Goal: Transaction & Acquisition: Purchase product/service

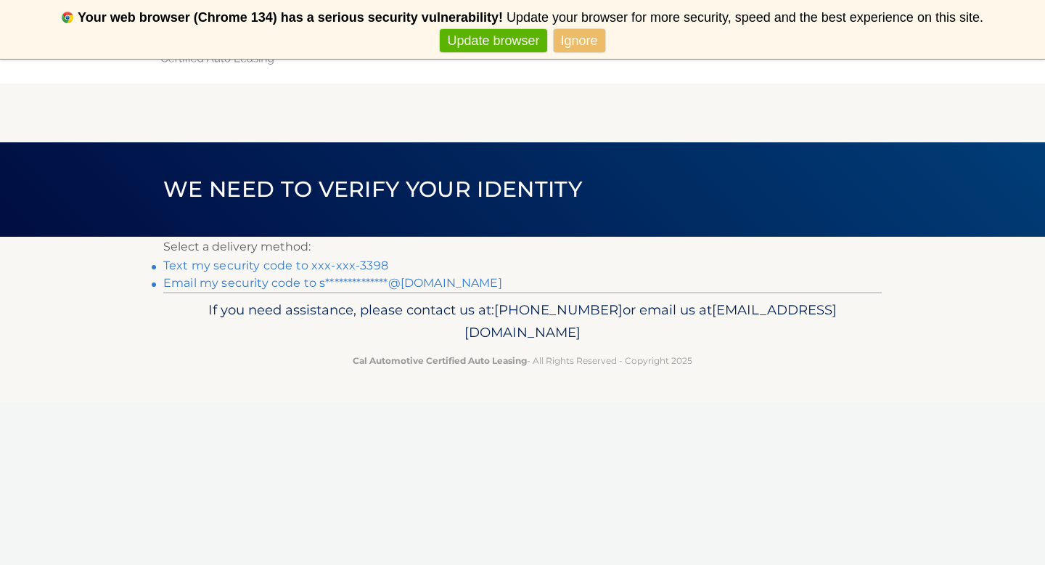
click at [366, 263] on link "Text my security code to xxx-xxx-3398" at bounding box center [275, 265] width 225 height 14
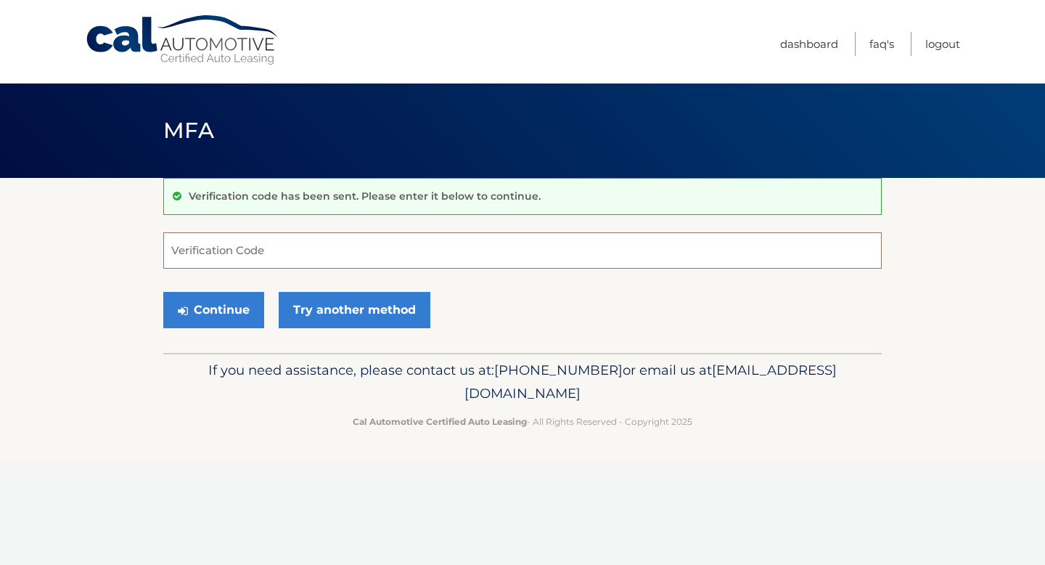
click at [333, 253] on input "Verification Code" at bounding box center [522, 250] width 718 height 36
type input "580593"
click at [240, 309] on button "Continue" at bounding box center [213, 310] width 101 height 36
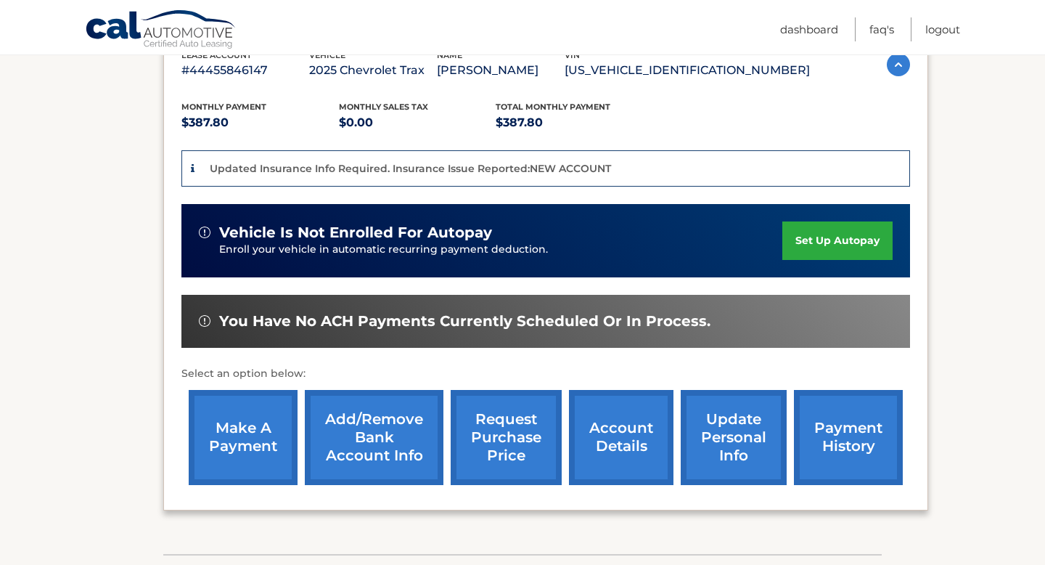
scroll to position [271, 0]
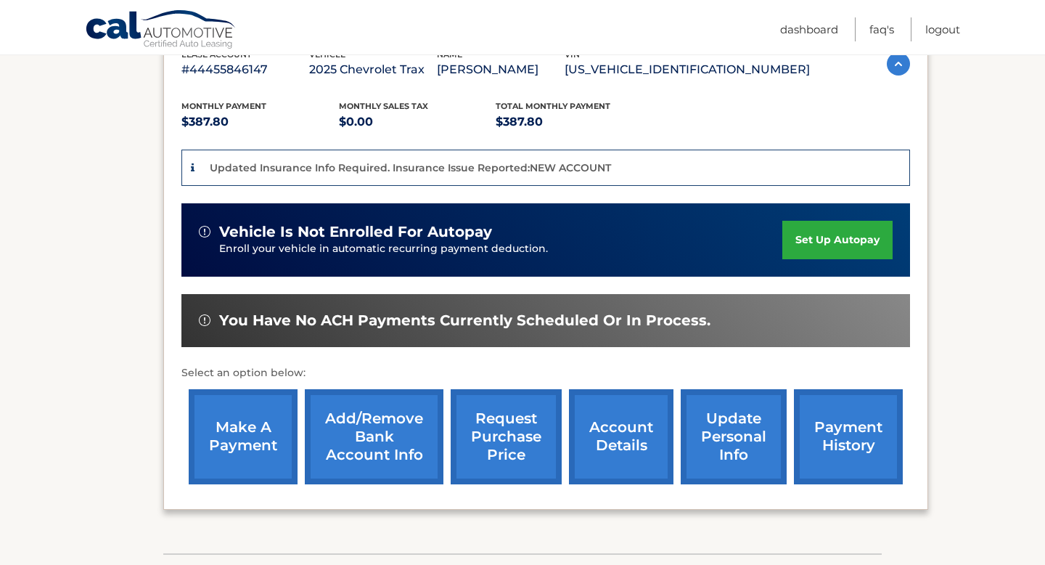
click at [231, 440] on link "make a payment" at bounding box center [243, 436] width 109 height 95
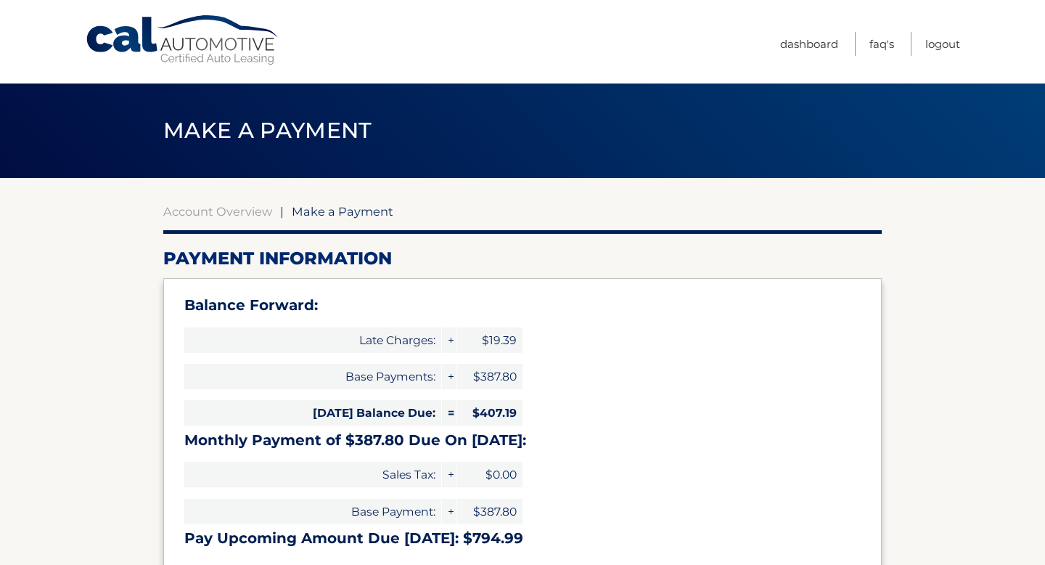
select select "NDYwNTE3YjItYmI4My00MjcyLWE3NjctODk1YzU3ZThiYjQ4"
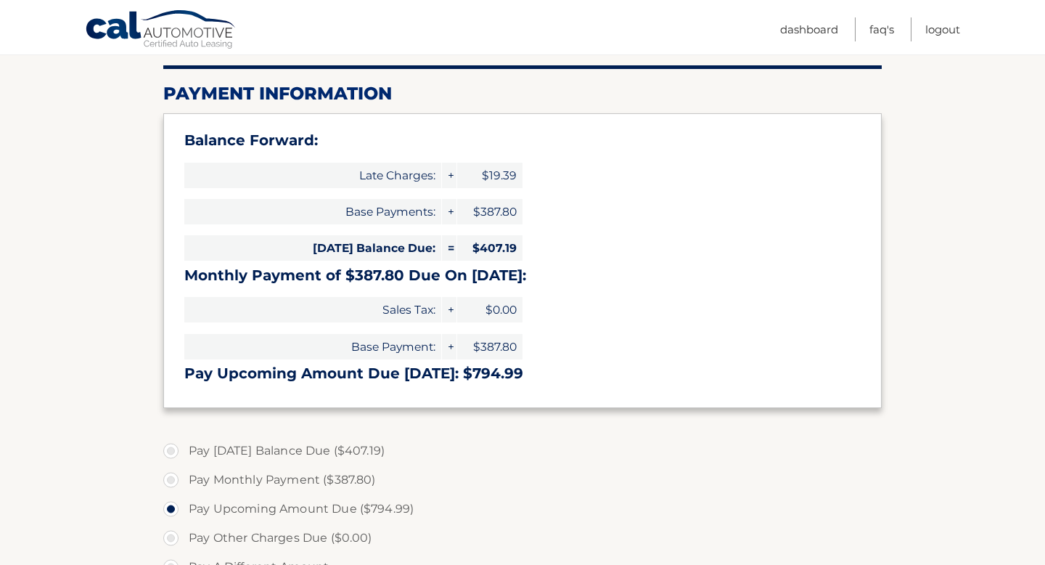
scroll to position [179, 0]
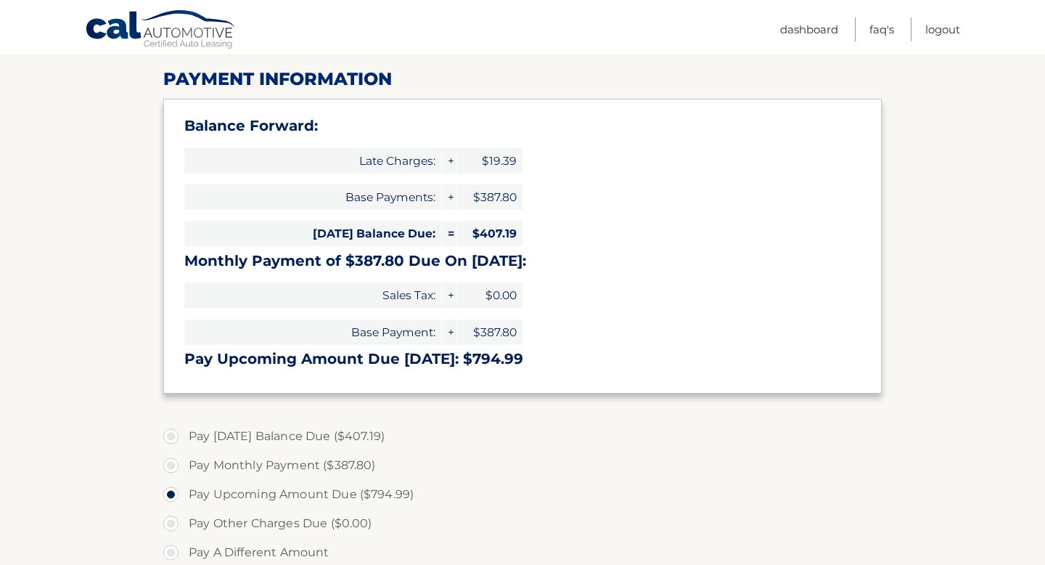
click at [171, 434] on label "Pay [DATE] Balance Due ($407.19)" at bounding box center [522, 436] width 718 height 29
click at [171, 434] on input "Pay [DATE] Balance Due ($407.19)" at bounding box center [176, 433] width 15 height 23
radio input "true"
type input "407.19"
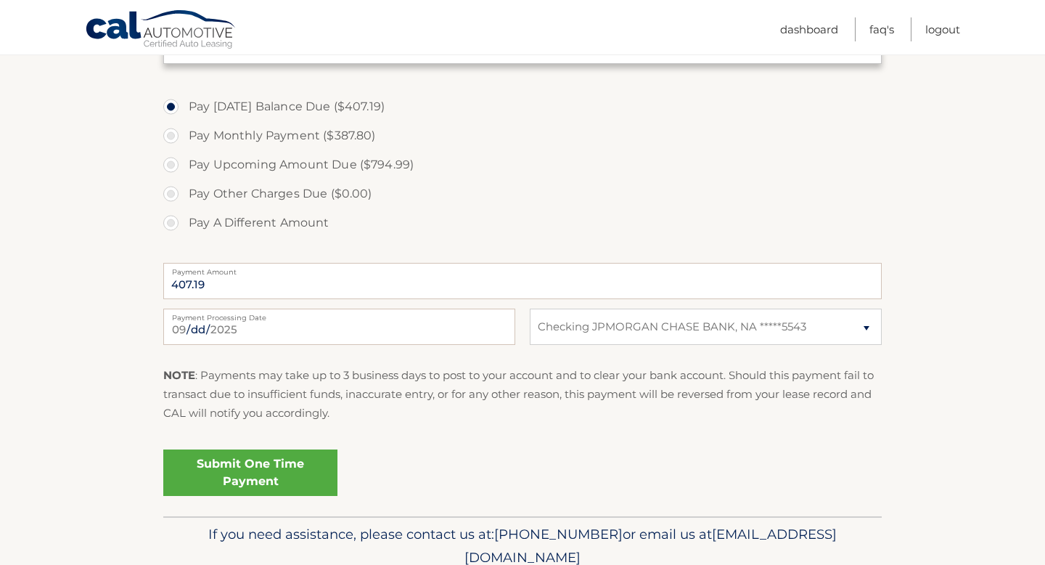
scroll to position [509, 0]
click at [868, 327] on select "Select Bank Account Checking JPMORGAN CHASE BANK, NA *****5543" at bounding box center [706, 326] width 352 height 36
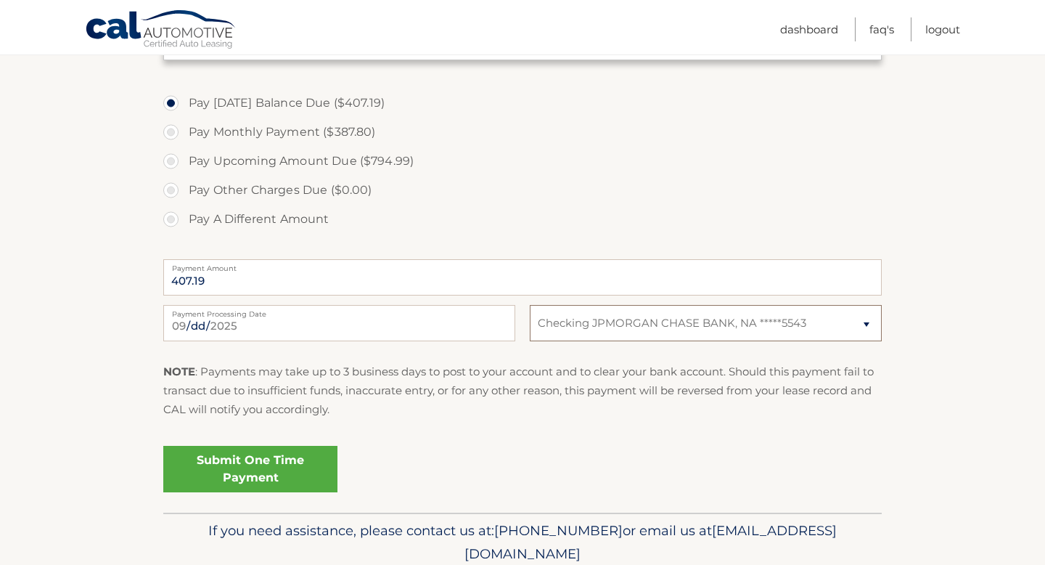
scroll to position [570, 0]
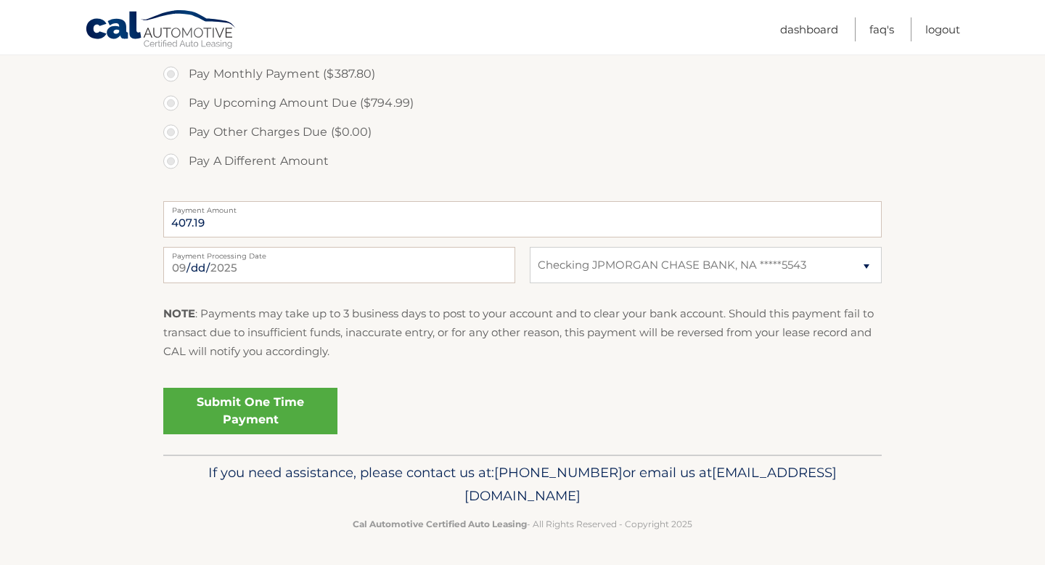
click at [273, 411] on link "Submit One Time Payment" at bounding box center [250, 410] width 174 height 46
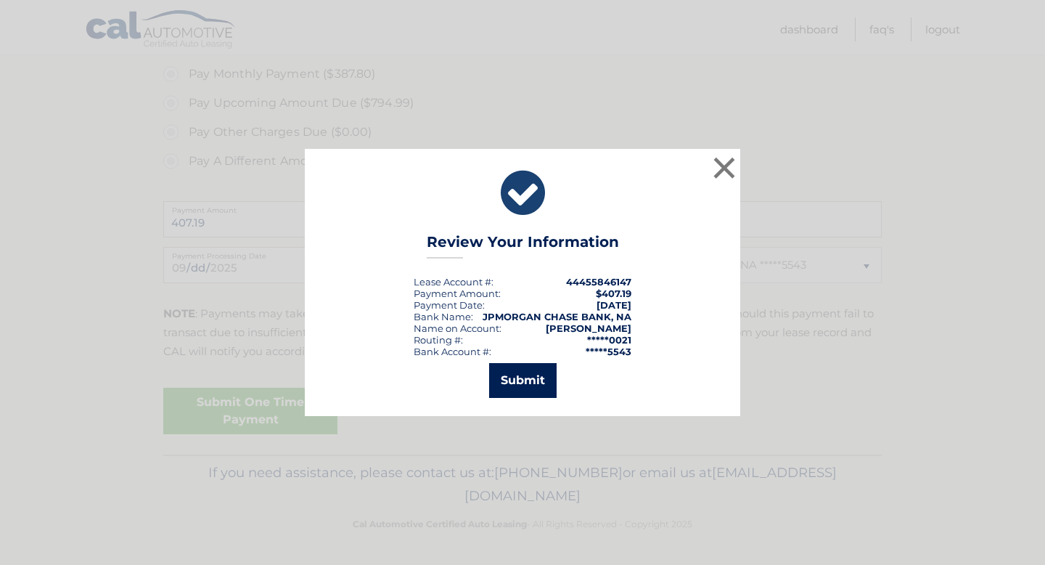
click at [534, 391] on button "Submit" at bounding box center [522, 380] width 67 height 35
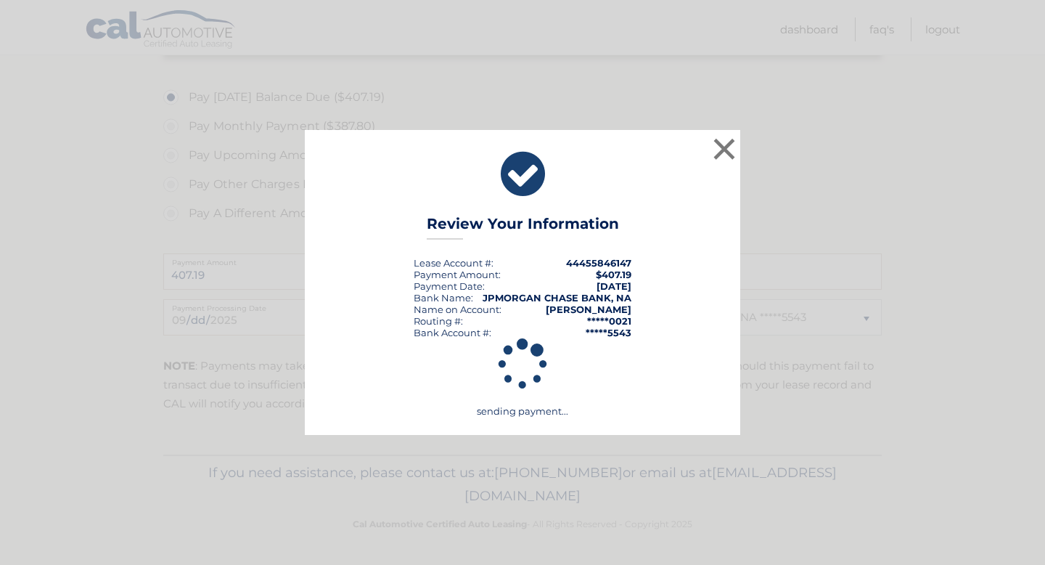
scroll to position [518, 0]
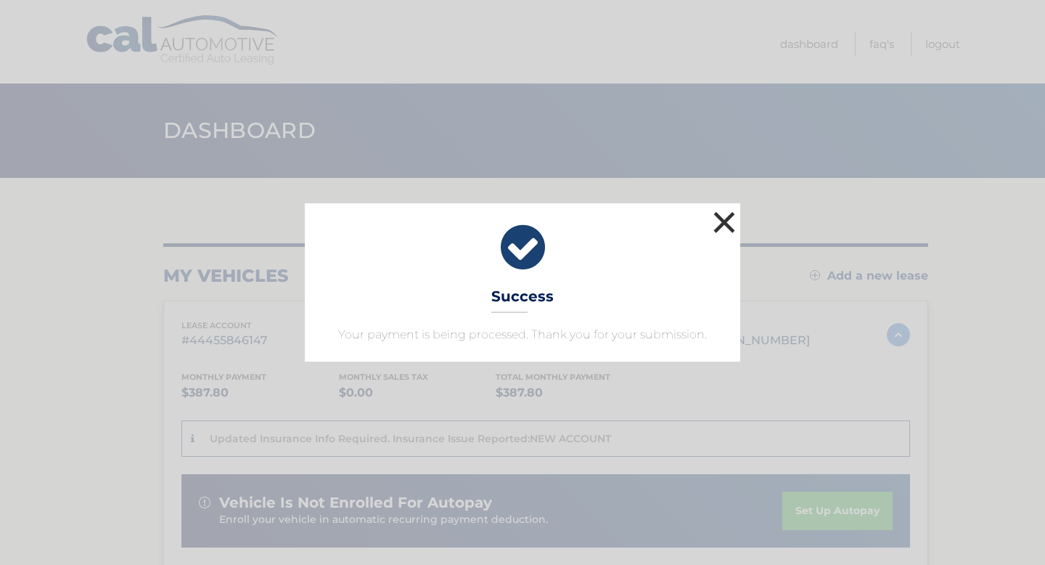
click at [725, 225] on button "×" at bounding box center [724, 222] width 29 height 29
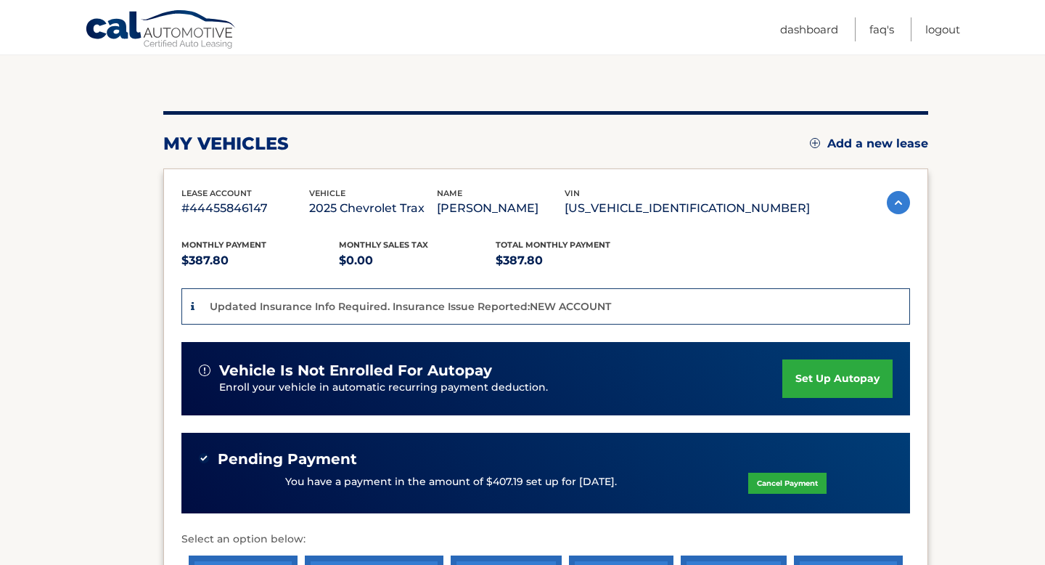
scroll to position [125, 0]
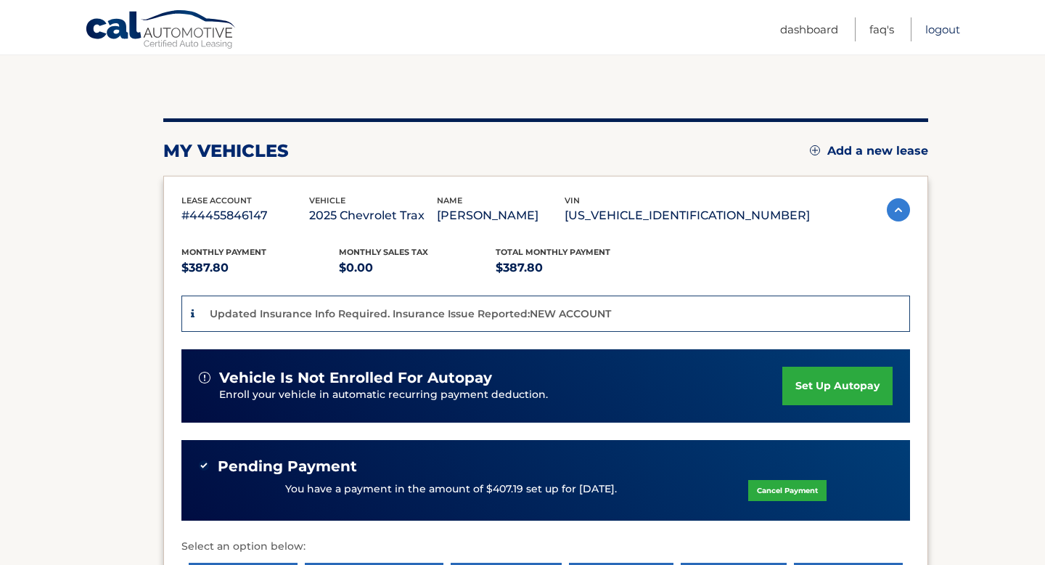
click at [945, 30] on link "Logout" at bounding box center [942, 29] width 35 height 24
